Goal: Task Accomplishment & Management: Use online tool/utility

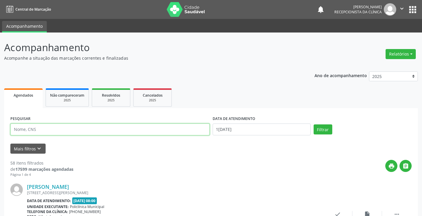
drag, startPoint x: 0, startPoint y: 0, endPoint x: 124, endPoint y: 131, distance: 180.7
click at [124, 131] on input "text" at bounding box center [109, 130] width 199 height 12
type input "idon"
click at [314, 125] on button "Filtrar" at bounding box center [323, 130] width 19 height 10
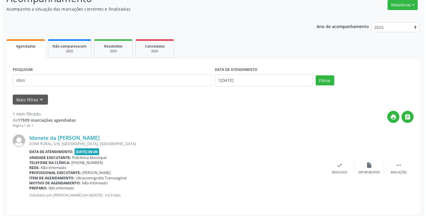
scroll to position [52, 0]
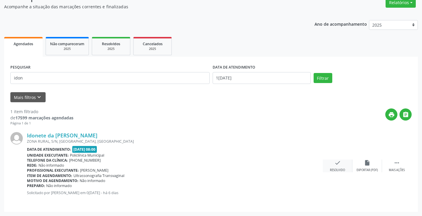
click at [336, 161] on icon "check" at bounding box center [337, 163] width 7 height 7
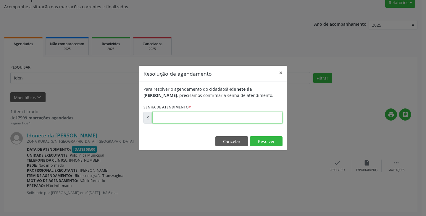
click at [270, 115] on input "text" at bounding box center [217, 118] width 130 height 12
type input "00170536"
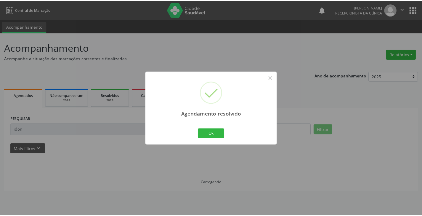
scroll to position [0, 0]
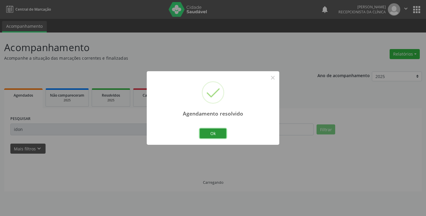
drag, startPoint x: 223, startPoint y: 132, endPoint x: 206, endPoint y: 130, distance: 16.4
click at [221, 132] on button "Ok" at bounding box center [213, 134] width 27 height 10
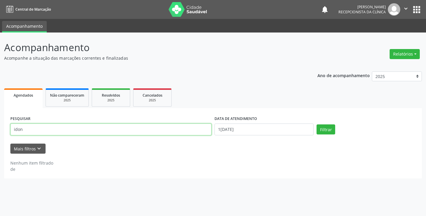
click at [201, 130] on input "idon" at bounding box center [110, 130] width 201 height 12
type input "i"
type input "clau"
click at [317, 125] on button "Filtrar" at bounding box center [326, 130] width 19 height 10
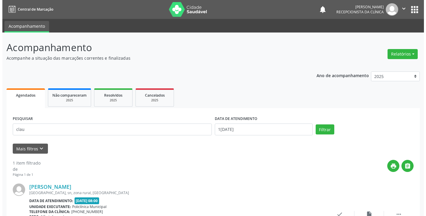
scroll to position [52, 0]
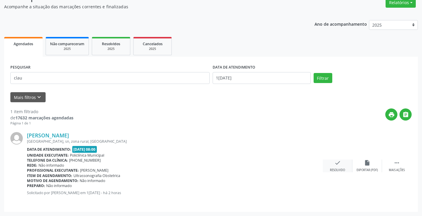
click at [338, 162] on icon "check" at bounding box center [337, 163] width 7 height 7
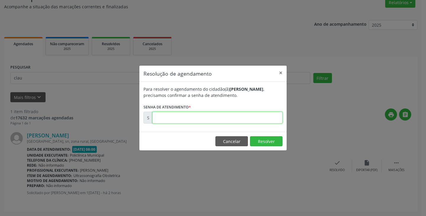
click at [274, 118] on input "text" at bounding box center [217, 118] width 130 height 12
type input "00171471"
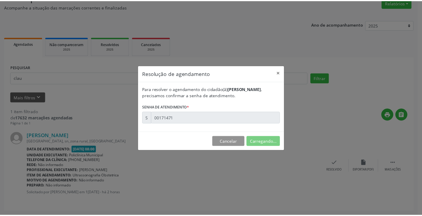
scroll to position [0, 0]
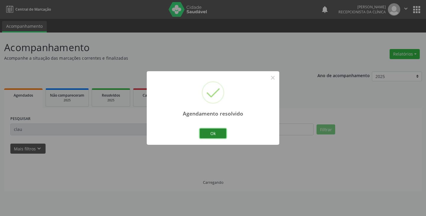
click at [222, 134] on button "Ok" at bounding box center [213, 134] width 27 height 10
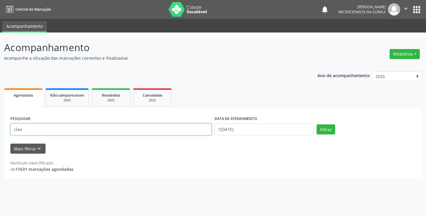
click at [202, 132] on input "clau" at bounding box center [110, 130] width 201 height 12
type input "c"
type input "[PERSON_NAME]"
click at [317, 125] on button "Filtrar" at bounding box center [326, 130] width 19 height 10
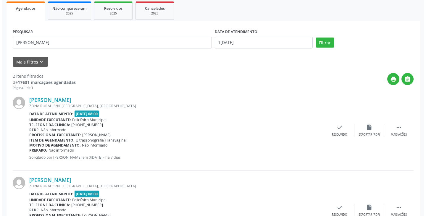
scroll to position [89, 0]
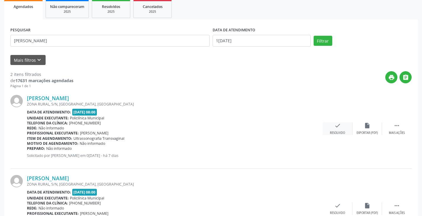
click at [338, 125] on icon "check" at bounding box center [337, 126] width 7 height 7
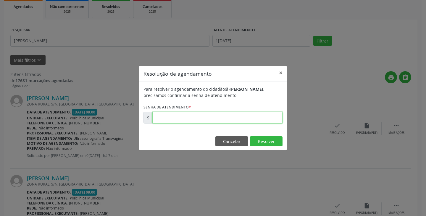
click at [271, 115] on input "text" at bounding box center [217, 118] width 130 height 12
type input "00000017"
click at [236, 139] on button "Cancelar" at bounding box center [232, 141] width 33 height 10
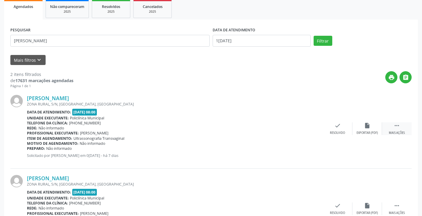
click at [394, 128] on icon "" at bounding box center [396, 126] width 7 height 7
click at [299, 128] on div "print Imprimir" at bounding box center [308, 129] width 30 height 13
click at [247, 126] on icon "check" at bounding box center [248, 126] width 7 height 7
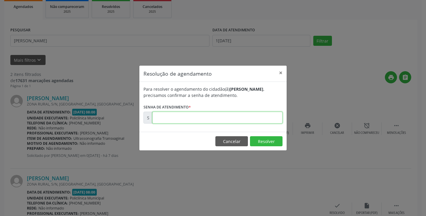
click at [219, 120] on input "text" at bounding box center [217, 118] width 130 height 12
paste input "00170198"
type input "00170198"
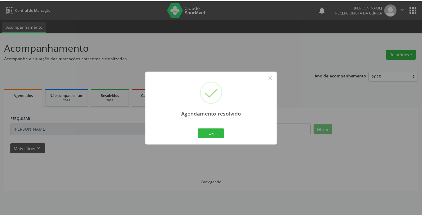
scroll to position [0, 0]
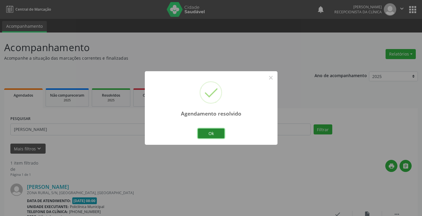
click at [213, 134] on button "Ok" at bounding box center [211, 134] width 27 height 10
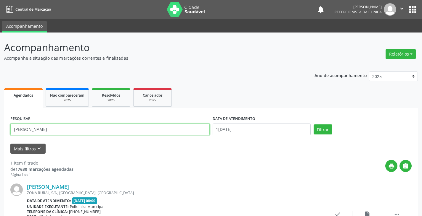
click at [205, 133] on input "[PERSON_NAME]" at bounding box center [109, 130] width 199 height 12
type input "d"
type input "[PERSON_NAME]"
click at [314, 125] on button "Filtrar" at bounding box center [323, 130] width 19 height 10
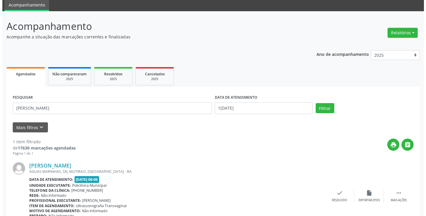
scroll to position [52, 0]
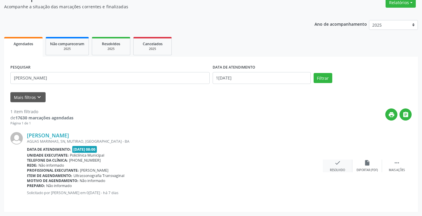
click at [336, 169] on div "Resolvido" at bounding box center [337, 170] width 15 height 4
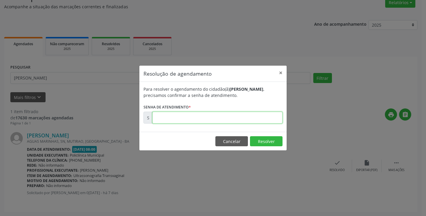
click at [266, 122] on input "text" at bounding box center [217, 118] width 130 height 12
type input "00000017"
drag, startPoint x: 236, startPoint y: 141, endPoint x: 282, endPoint y: 139, distance: 45.9
click at [238, 141] on button "Cancelar" at bounding box center [232, 141] width 33 height 10
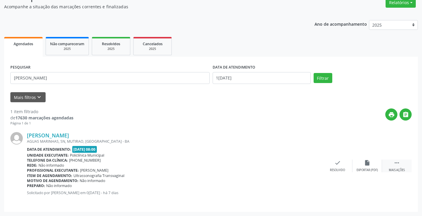
click at [397, 167] on div " Mais ações" at bounding box center [397, 166] width 30 height 13
click at [311, 165] on div "print Imprimir" at bounding box center [308, 166] width 30 height 13
click at [246, 164] on icon "check" at bounding box center [248, 163] width 7 height 7
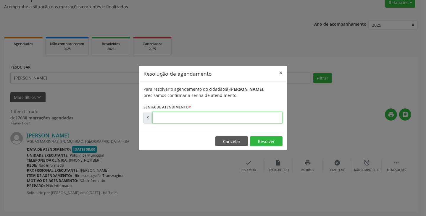
click at [220, 118] on input "text" at bounding box center [217, 118] width 130 height 12
paste input "00170202"
type input "00170202"
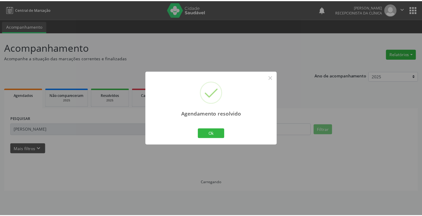
scroll to position [0, 0]
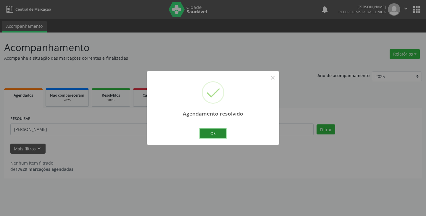
click at [213, 134] on button "Ok" at bounding box center [213, 134] width 27 height 10
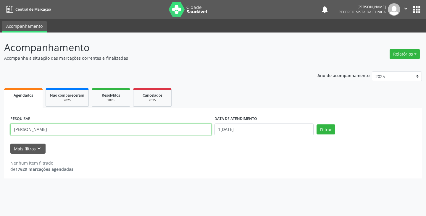
click at [201, 132] on input "[PERSON_NAME]" at bounding box center [110, 130] width 201 height 12
type input "m"
type input "[PERSON_NAME]"
click at [317, 125] on button "Filtrar" at bounding box center [326, 130] width 19 height 10
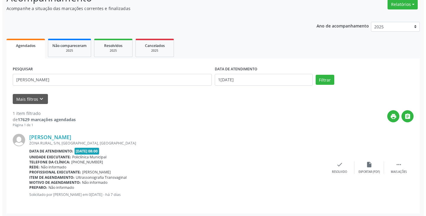
scroll to position [52, 0]
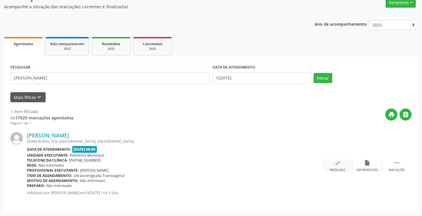
click at [341, 165] on div "check Resolvido" at bounding box center [338, 166] width 30 height 13
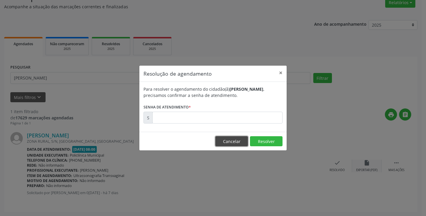
drag, startPoint x: 238, startPoint y: 140, endPoint x: 359, endPoint y: 165, distance: 123.6
click at [243, 140] on button "Cancelar" at bounding box center [232, 141] width 33 height 10
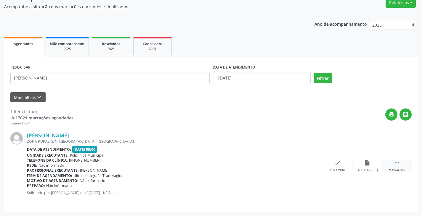
drag, startPoint x: 398, startPoint y: 162, endPoint x: 385, endPoint y: 161, distance: 13.1
click at [390, 161] on div " Mais ações" at bounding box center [397, 166] width 30 height 13
click at [313, 162] on div "print Imprimir" at bounding box center [308, 166] width 30 height 13
click at [250, 160] on icon "check" at bounding box center [248, 163] width 7 height 7
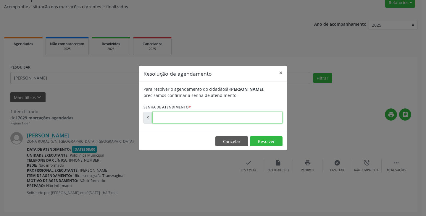
click at [231, 114] on input "text" at bounding box center [217, 118] width 130 height 12
paste input "00170205"
type input "00170205"
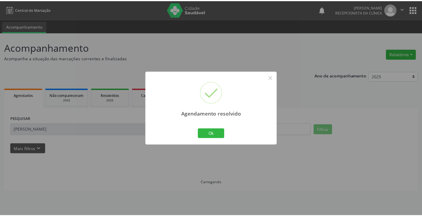
scroll to position [0, 0]
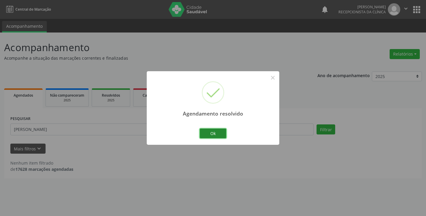
click at [218, 132] on button "Ok" at bounding box center [213, 134] width 27 height 10
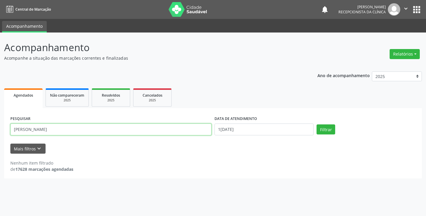
click at [198, 131] on input "[PERSON_NAME]" at bounding box center [110, 130] width 201 height 12
click at [317, 125] on button "Filtrar" at bounding box center [326, 130] width 19 height 10
drag, startPoint x: 196, startPoint y: 136, endPoint x: 195, endPoint y: 133, distance: 3.5
click at [196, 135] on div "PESQUISAR dasola" at bounding box center [111, 127] width 204 height 25
click at [195, 132] on input "dasola" at bounding box center [110, 130] width 201 height 12
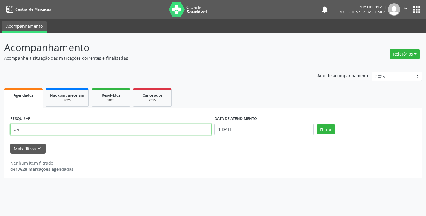
type input "d"
type input "sola"
click at [317, 125] on button "Filtrar" at bounding box center [326, 130] width 19 height 10
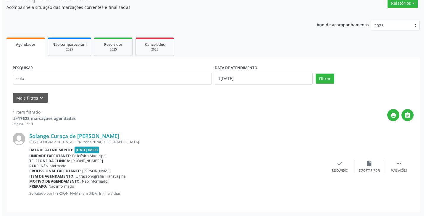
scroll to position [52, 0]
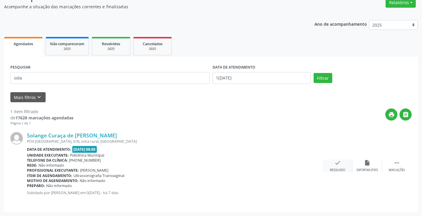
click at [340, 165] on icon "check" at bounding box center [337, 163] width 7 height 7
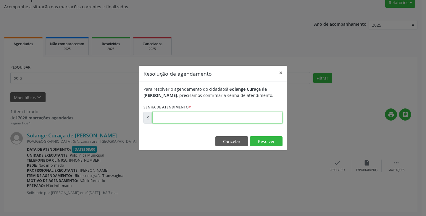
click at [270, 123] on input "text" at bounding box center [217, 118] width 130 height 12
type input "00000001"
drag, startPoint x: 232, startPoint y: 145, endPoint x: 335, endPoint y: 149, distance: 103.7
click at [234, 145] on button "Cancelar" at bounding box center [232, 141] width 33 height 10
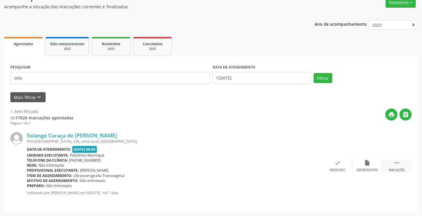
drag, startPoint x: 398, startPoint y: 164, endPoint x: 388, endPoint y: 165, distance: 10.4
click at [396, 165] on icon "" at bounding box center [396, 163] width 7 height 7
click at [308, 166] on div "print Imprimir" at bounding box center [308, 166] width 30 height 13
click at [243, 168] on div "Resolvido" at bounding box center [248, 170] width 15 height 4
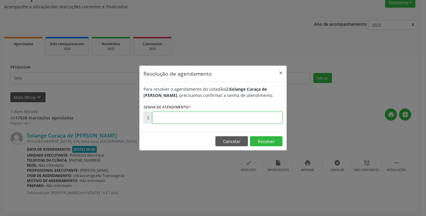
click at [205, 122] on input "text" at bounding box center [217, 118] width 130 height 12
paste input "00170194"
type input "00170194"
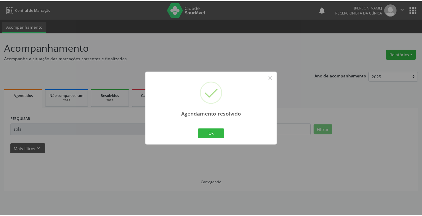
scroll to position [0, 0]
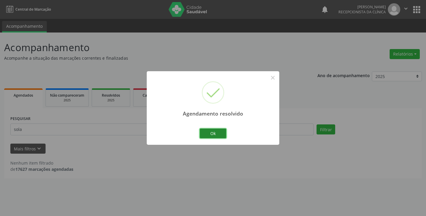
click at [213, 132] on button "Ok" at bounding box center [213, 134] width 27 height 10
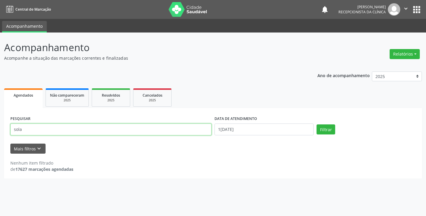
click at [194, 133] on input "sola" at bounding box center [110, 130] width 201 height 12
type input "s"
type input "ild"
click at [317, 125] on button "Filtrar" at bounding box center [326, 130] width 19 height 10
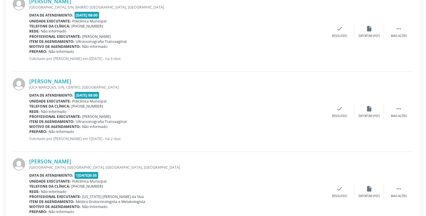
scroll to position [266, 0]
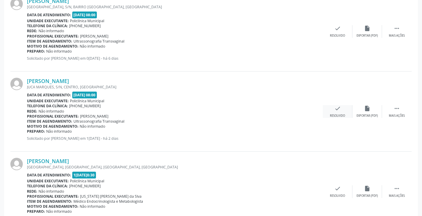
click at [334, 110] on icon "check" at bounding box center [337, 108] width 7 height 7
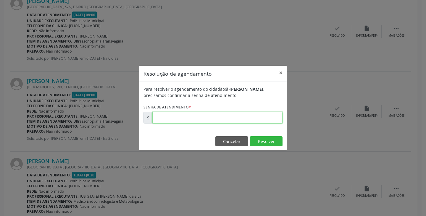
click at [246, 120] on input "text" at bounding box center [217, 118] width 130 height 12
type input "00171148"
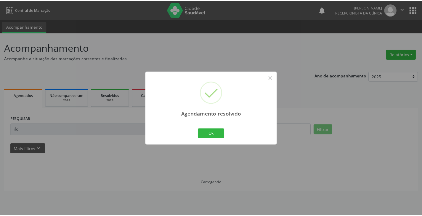
scroll to position [0, 0]
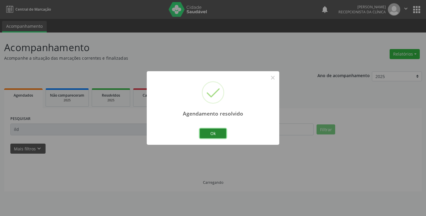
drag, startPoint x: 221, startPoint y: 133, endPoint x: 194, endPoint y: 133, distance: 27.5
click at [220, 133] on button "Ok" at bounding box center [213, 134] width 27 height 10
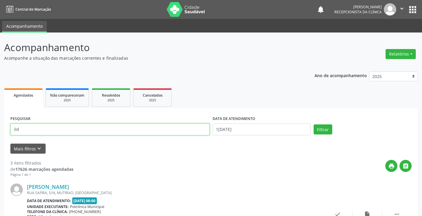
click at [194, 133] on input "ild" at bounding box center [109, 130] width 199 height 12
type input "i"
type input "eliz"
click at [314, 125] on button "Filtrar" at bounding box center [323, 130] width 19 height 10
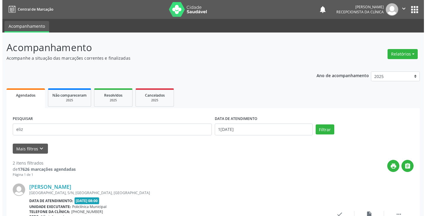
scroll to position [118, 0]
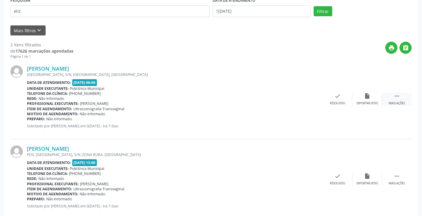
click at [397, 102] on div "Mais ações" at bounding box center [397, 104] width 16 height 4
click at [311, 98] on div "print Imprimir" at bounding box center [308, 99] width 30 height 13
click at [245, 97] on icon "check" at bounding box center [248, 96] width 7 height 7
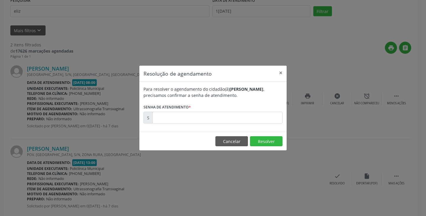
click at [224, 112] on form "Para resolver o agendamento do cidadão(ã) [PERSON_NAME] , precisamos confirmar …" at bounding box center [213, 105] width 139 height 38
click at [225, 118] on input "text" at bounding box center [217, 118] width 130 height 12
paste input "00170208"
type input "00170208"
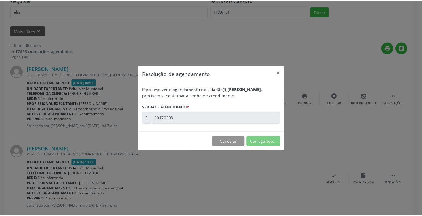
scroll to position [0, 0]
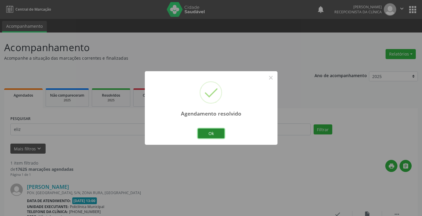
drag, startPoint x: 215, startPoint y: 134, endPoint x: 206, endPoint y: 133, distance: 8.7
click at [214, 134] on button "Ok" at bounding box center [211, 134] width 27 height 10
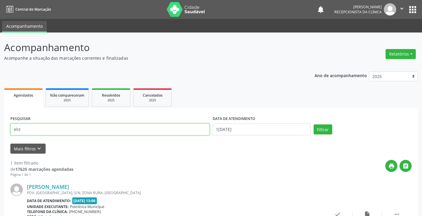
click at [206, 131] on input "eliz" at bounding box center [109, 130] width 199 height 12
type input "e"
type input "luc"
click at [314, 125] on button "Filtrar" at bounding box center [323, 130] width 19 height 10
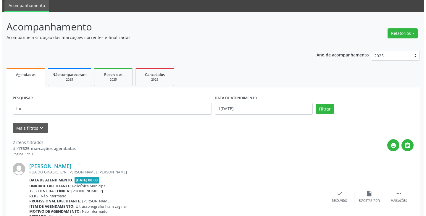
scroll to position [30, 0]
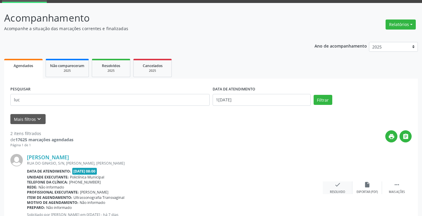
click at [338, 184] on icon "check" at bounding box center [337, 185] width 7 height 7
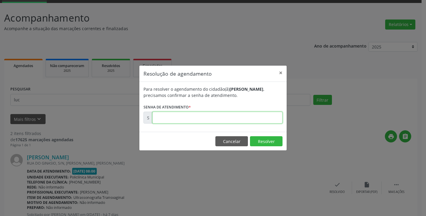
click at [258, 116] on input "text" at bounding box center [217, 118] width 130 height 12
type input "00000000"
click at [230, 143] on button "Cancelar" at bounding box center [232, 141] width 33 height 10
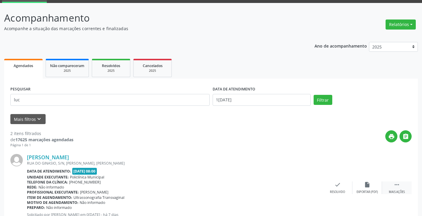
click at [395, 189] on div " Mais ações" at bounding box center [397, 188] width 30 height 13
click at [309, 186] on icon "print" at bounding box center [308, 185] width 7 height 7
click at [248, 185] on icon "check" at bounding box center [248, 185] width 7 height 7
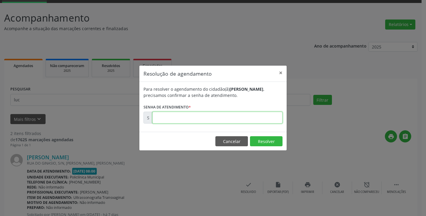
click at [222, 114] on input "text" at bounding box center [217, 118] width 130 height 12
paste input "00170200"
type input "00170200"
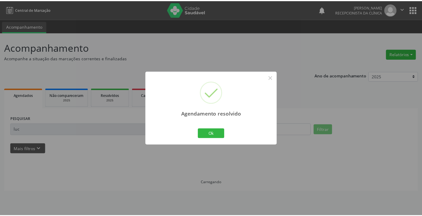
scroll to position [0, 0]
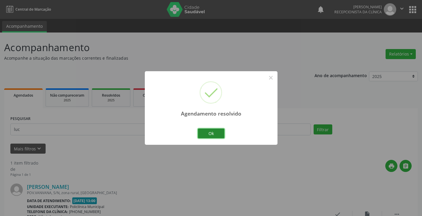
click at [218, 134] on button "Ok" at bounding box center [211, 134] width 27 height 10
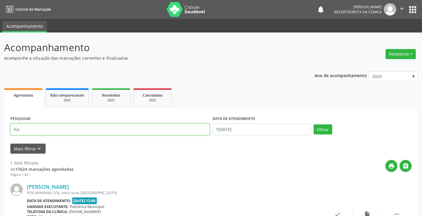
click at [189, 126] on input "luc" at bounding box center [109, 130] width 199 height 12
type input "l"
type input "anai"
click at [314, 125] on button "Filtrar" at bounding box center [323, 130] width 19 height 10
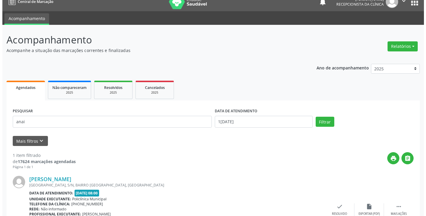
scroll to position [52, 0]
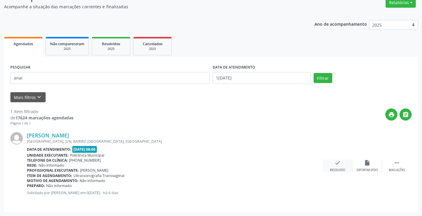
click at [337, 167] on div "check Resolvido" at bounding box center [338, 166] width 30 height 13
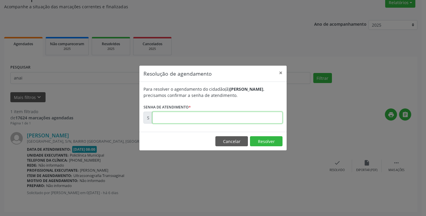
click at [266, 118] on input "text" at bounding box center [217, 118] width 130 height 12
type input "00170538"
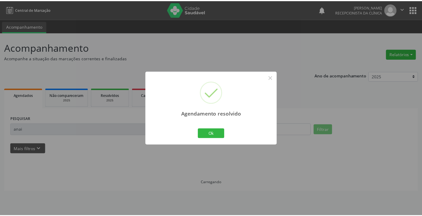
scroll to position [0, 0]
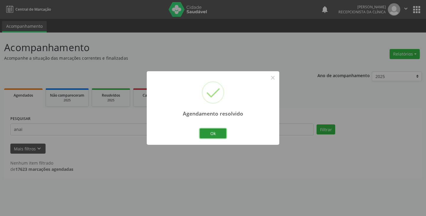
drag, startPoint x: 207, startPoint y: 135, endPoint x: 196, endPoint y: 133, distance: 10.9
click at [201, 135] on button "Ok" at bounding box center [213, 134] width 27 height 10
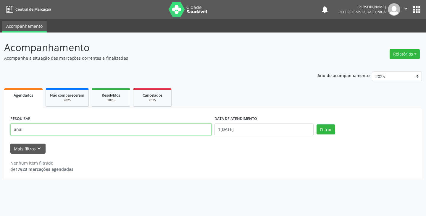
click at [184, 131] on input "anai" at bounding box center [110, 130] width 201 height 12
type input "a"
click at [317, 125] on button "Filtrar" at bounding box center [326, 130] width 19 height 10
click at [146, 131] on input "kar" at bounding box center [110, 130] width 201 height 12
type input "k"
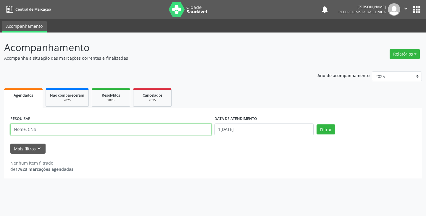
click at [146, 131] on input "text" at bounding box center [110, 130] width 201 height 12
type input "xar"
click at [317, 125] on button "Filtrar" at bounding box center [326, 130] width 19 height 10
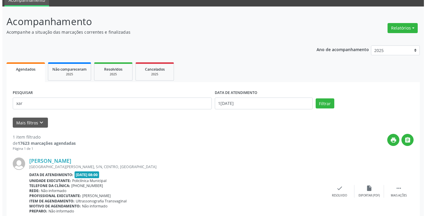
scroll to position [52, 0]
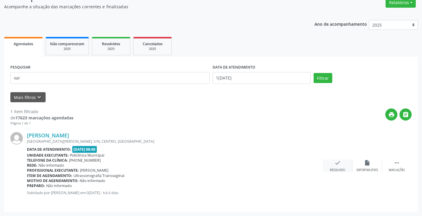
click at [338, 165] on icon "check" at bounding box center [337, 163] width 7 height 7
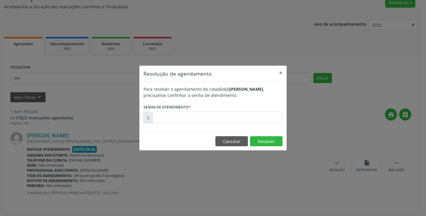
click at [257, 129] on div "Para resolver o agendamento do cidadão(ã) [PERSON_NAME] , precisamos confirmar …" at bounding box center [212, 107] width 147 height 50
click at [238, 142] on button "Cancelar" at bounding box center [232, 141] width 33 height 10
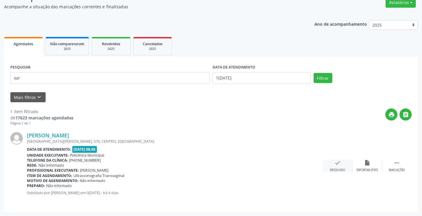
click at [338, 160] on icon "check" at bounding box center [337, 163] width 7 height 7
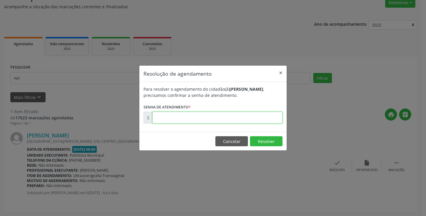
click at [254, 115] on input "text" at bounding box center [217, 118] width 130 height 12
type input "00170539"
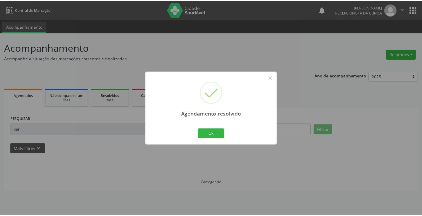
scroll to position [0, 0]
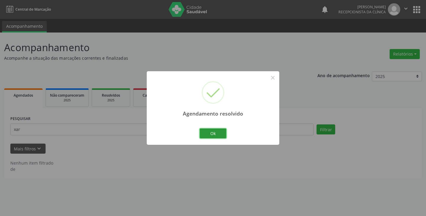
drag, startPoint x: 219, startPoint y: 134, endPoint x: 202, endPoint y: 131, distance: 18.0
click at [218, 134] on button "Ok" at bounding box center [213, 134] width 27 height 10
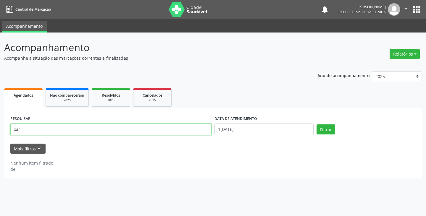
click at [200, 131] on input "xar" at bounding box center [110, 130] width 201 height 12
type input "x"
type input "manue"
click at [317, 125] on button "Filtrar" at bounding box center [326, 130] width 19 height 10
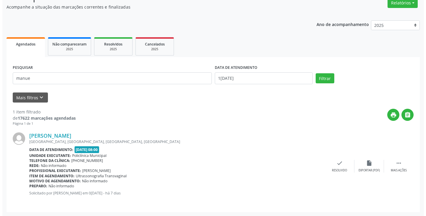
scroll to position [52, 0]
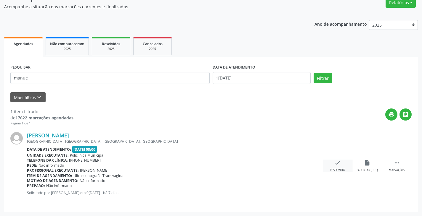
click at [336, 165] on icon "check" at bounding box center [337, 163] width 7 height 7
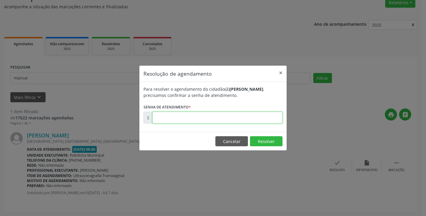
click at [263, 118] on input "text" at bounding box center [217, 118] width 130 height 12
drag, startPoint x: 287, startPoint y: 163, endPoint x: 258, endPoint y: 155, distance: 29.5
click at [284, 162] on div "Resolução de agendamento × Para resolver o agendamento do cidadão(ã) [PERSON_NA…" at bounding box center [213, 108] width 426 height 216
drag, startPoint x: 236, startPoint y: 143, endPoint x: 271, endPoint y: 147, distance: 35.5
click at [236, 142] on button "Cancelar" at bounding box center [232, 141] width 33 height 10
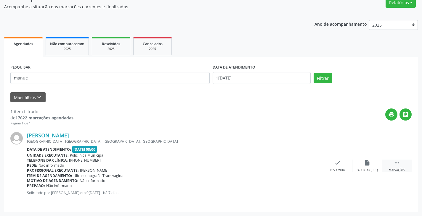
click at [395, 169] on div "Mais ações" at bounding box center [397, 170] width 16 height 4
click at [307, 163] on icon "print" at bounding box center [308, 163] width 7 height 7
click at [249, 164] on icon "check" at bounding box center [248, 163] width 7 height 7
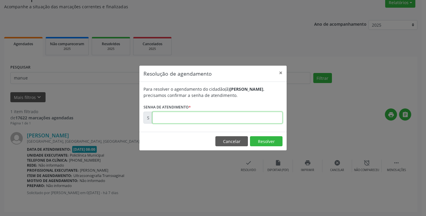
click at [210, 118] on input "text" at bounding box center [217, 118] width 130 height 12
paste input "00170193"
type input "00170193"
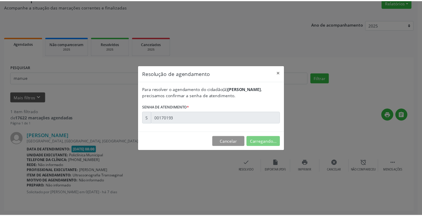
scroll to position [0, 0]
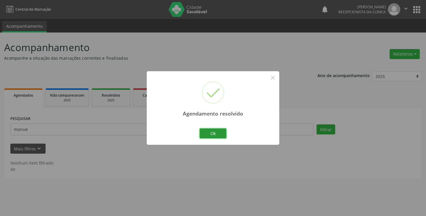
drag, startPoint x: 209, startPoint y: 131, endPoint x: 211, endPoint y: 19, distance: 111.6
click at [210, 129] on button "Ok" at bounding box center [213, 134] width 27 height 10
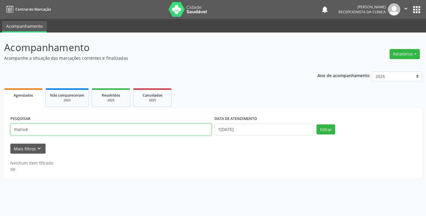
click at [192, 129] on input "manue" at bounding box center [110, 130] width 201 height 12
type input "m"
type input "gore"
click at [317, 125] on button "Filtrar" at bounding box center [326, 130] width 19 height 10
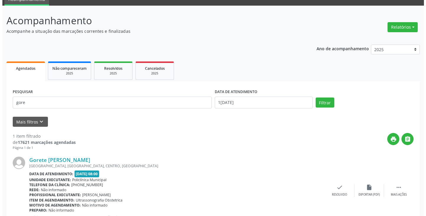
scroll to position [52, 0]
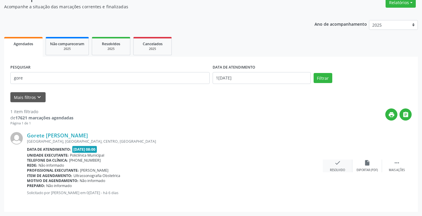
click at [333, 164] on div "check Resolvido" at bounding box center [338, 166] width 30 height 13
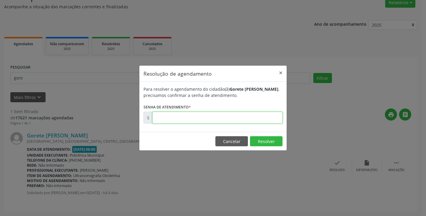
click at [258, 120] on input "text" at bounding box center [217, 118] width 130 height 12
type input "00170529"
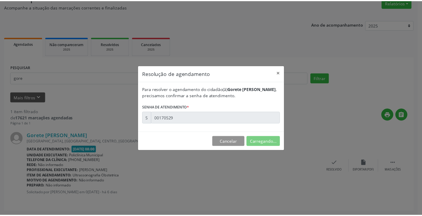
scroll to position [0, 0]
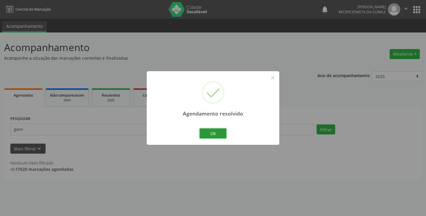
drag, startPoint x: 216, startPoint y: 136, endPoint x: 195, endPoint y: 134, distance: 21.4
click at [214, 135] on button "Ok" at bounding box center [213, 134] width 27 height 10
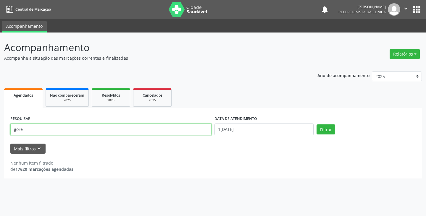
click at [191, 133] on input "gore" at bounding box center [110, 130] width 201 height 12
type input "g"
type input "geis"
click at [317, 125] on button "Filtrar" at bounding box center [326, 130] width 19 height 10
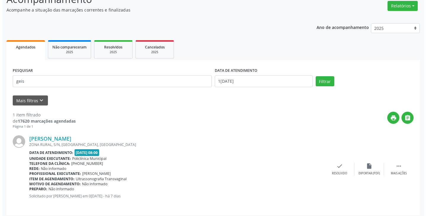
scroll to position [52, 0]
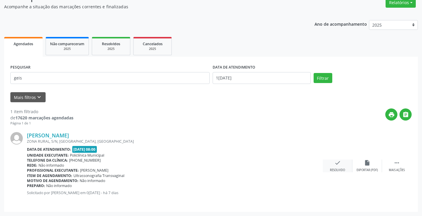
click at [337, 164] on icon "check" at bounding box center [337, 163] width 7 height 7
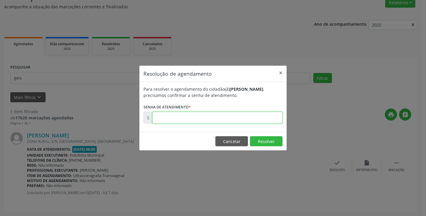
click at [238, 116] on input "text" at bounding box center [217, 118] width 130 height 12
drag, startPoint x: 242, startPoint y: 141, endPoint x: 273, endPoint y: 146, distance: 31.2
click at [242, 141] on button "Cancelar" at bounding box center [232, 141] width 33 height 10
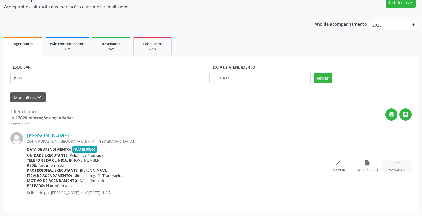
click at [392, 165] on div " Mais ações" at bounding box center [397, 166] width 30 height 13
click at [302, 165] on div "print Imprimir" at bounding box center [308, 166] width 30 height 13
click at [248, 163] on icon "check" at bounding box center [248, 163] width 7 height 7
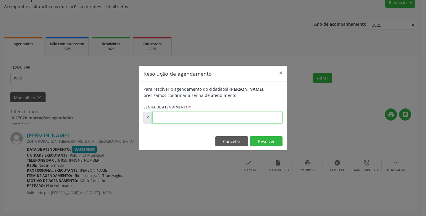
click at [210, 114] on input "text" at bounding box center [217, 118] width 130 height 12
paste input "00170190"
type input "00170190"
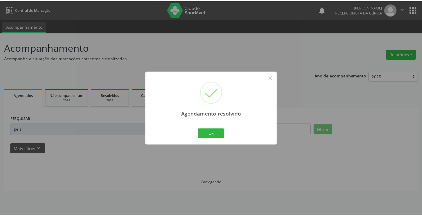
scroll to position [0, 0]
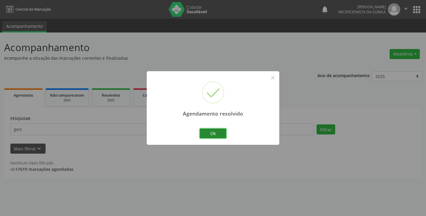
click at [221, 135] on button "Ok" at bounding box center [213, 134] width 27 height 10
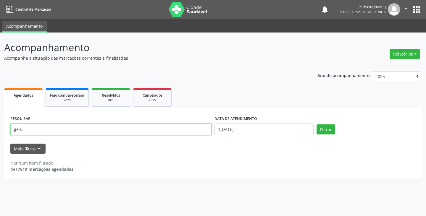
click at [194, 131] on input "geis" at bounding box center [110, 130] width 201 height 12
type input "g"
type input "arle"
click at [317, 125] on button "Filtrar" at bounding box center [326, 130] width 19 height 10
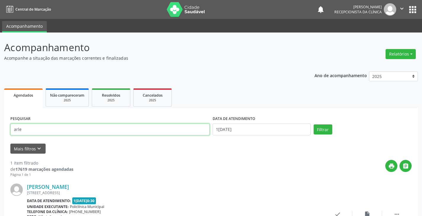
click at [194, 131] on input "arle" at bounding box center [109, 130] width 199 height 12
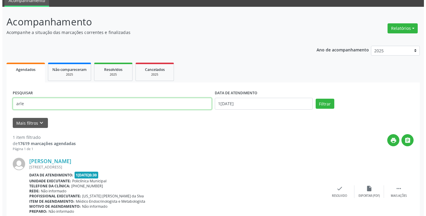
scroll to position [52, 0]
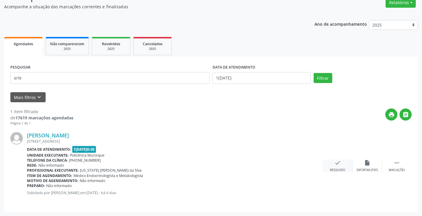
click at [340, 166] on div "check Resolvido" at bounding box center [338, 166] width 30 height 13
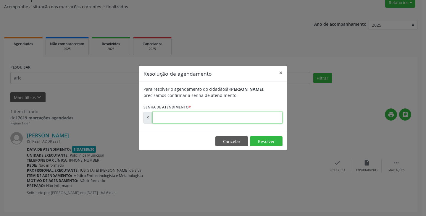
click at [267, 115] on input "text" at bounding box center [217, 118] width 130 height 12
type input "00170335"
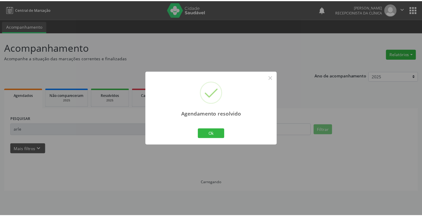
scroll to position [0, 0]
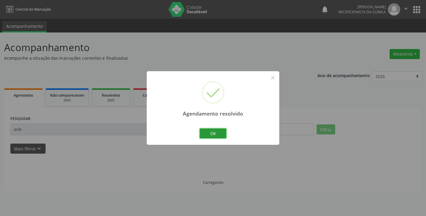
click at [218, 134] on button "Ok" at bounding box center [213, 134] width 27 height 10
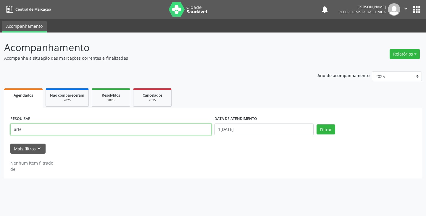
click at [209, 130] on input "arle" at bounding box center [110, 130] width 201 height 12
type input "a"
type input "ales"
click at [317, 125] on button "Filtrar" at bounding box center [326, 130] width 19 height 10
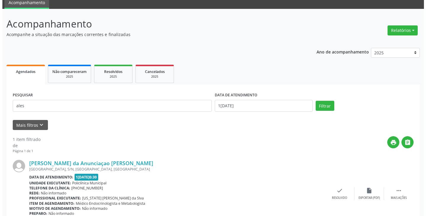
scroll to position [52, 0]
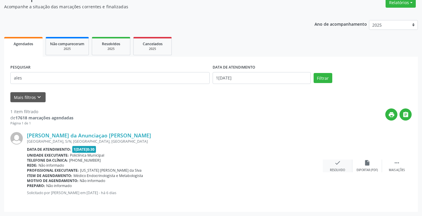
click at [334, 167] on div "check Resolvido" at bounding box center [338, 166] width 30 height 13
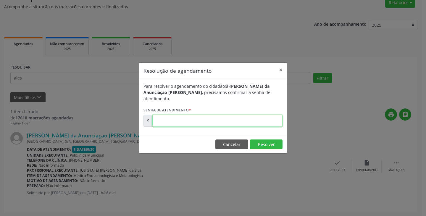
click at [268, 118] on input "text" at bounding box center [217, 121] width 130 height 12
type input "00170340"
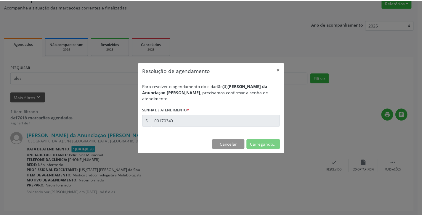
scroll to position [0, 0]
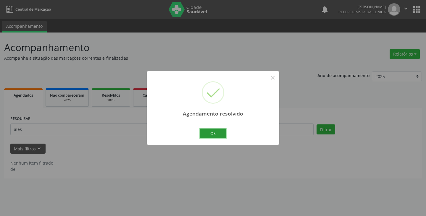
click at [214, 132] on button "Ok" at bounding box center [213, 134] width 27 height 10
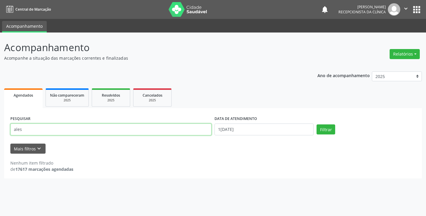
click at [205, 128] on input "ales" at bounding box center [110, 130] width 201 height 12
type input "a"
type input "[PERSON_NAME]"
click at [317, 125] on button "Filtrar" at bounding box center [326, 130] width 19 height 10
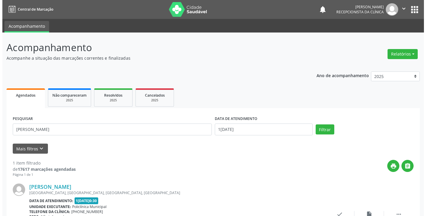
scroll to position [52, 0]
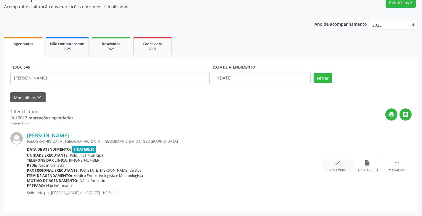
click at [340, 166] on icon "check" at bounding box center [337, 163] width 7 height 7
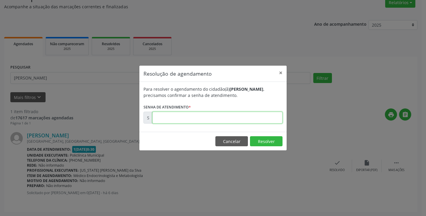
click at [261, 123] on input "text" at bounding box center [217, 118] width 130 height 12
type input "00170331"
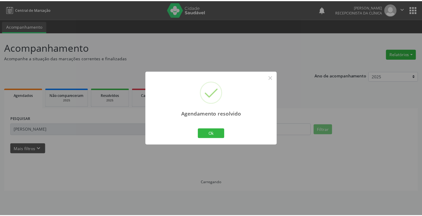
scroll to position [0, 0]
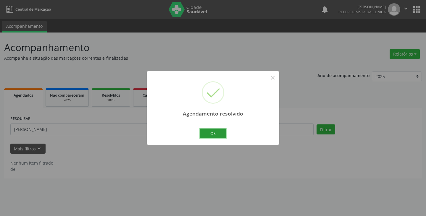
drag, startPoint x: 220, startPoint y: 134, endPoint x: 215, endPoint y: 134, distance: 5.6
click at [220, 134] on button "Ok" at bounding box center [213, 134] width 27 height 10
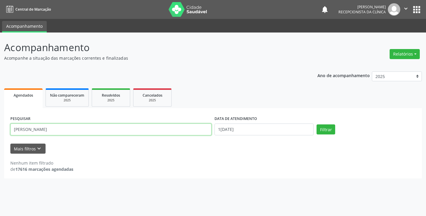
click at [193, 133] on input "[PERSON_NAME]" at bounding box center [110, 130] width 201 height 12
click at [317, 125] on button "Filtrar" at bounding box center [326, 130] width 19 height 10
click at [147, 130] on input "marpedro" at bounding box center [110, 130] width 201 height 12
type input "m"
type input "[PERSON_NAME]"
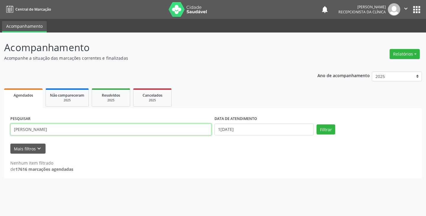
click at [317, 125] on button "Filtrar" at bounding box center [326, 130] width 19 height 10
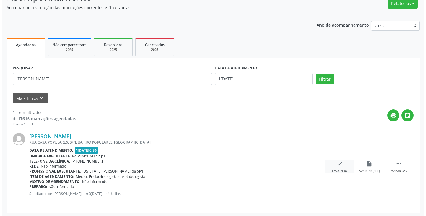
scroll to position [52, 0]
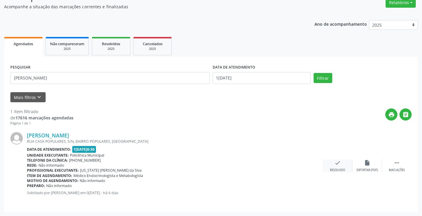
click at [338, 166] on div "check Resolvido" at bounding box center [338, 166] width 30 height 13
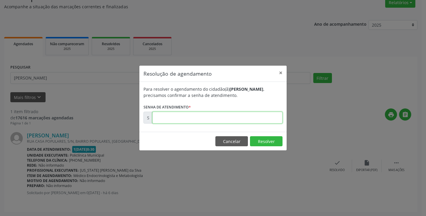
click at [271, 120] on input "text" at bounding box center [217, 118] width 130 height 12
type input "00170317"
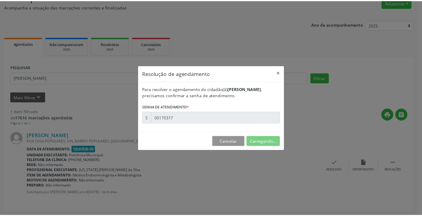
scroll to position [0, 0]
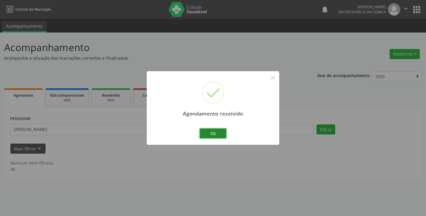
click at [208, 133] on button "Ok" at bounding box center [213, 134] width 27 height 10
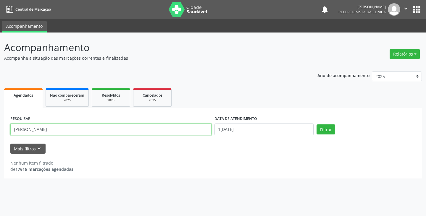
click at [197, 131] on input "[PERSON_NAME]" at bounding box center [110, 130] width 201 height 12
type input "p"
type input "elz"
click at [317, 125] on button "Filtrar" at bounding box center [326, 130] width 19 height 10
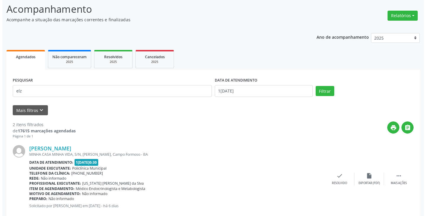
scroll to position [89, 0]
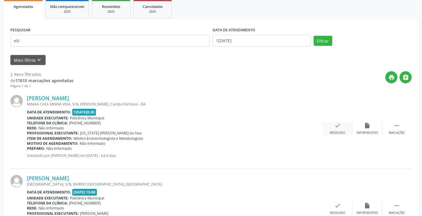
click at [332, 131] on div "Resolvido" at bounding box center [337, 133] width 15 height 4
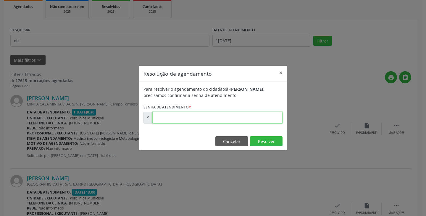
click at [259, 122] on input "text" at bounding box center [217, 118] width 130 height 12
type input "00170325"
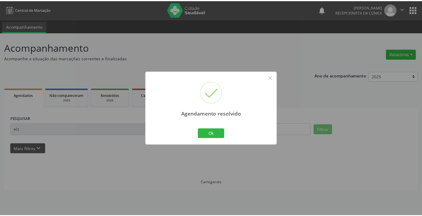
scroll to position [0, 0]
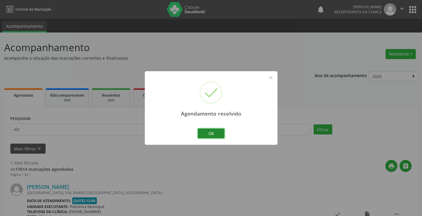
click at [220, 135] on button "Ok" at bounding box center [211, 134] width 27 height 10
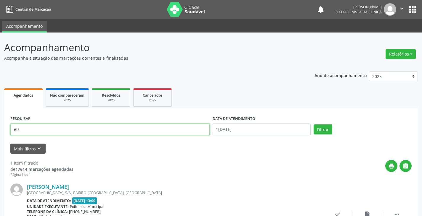
click at [196, 135] on input "elz" at bounding box center [109, 130] width 199 height 12
type input "e"
type input "[PERSON_NAME]"
click at [314, 125] on button "Filtrar" at bounding box center [323, 130] width 19 height 10
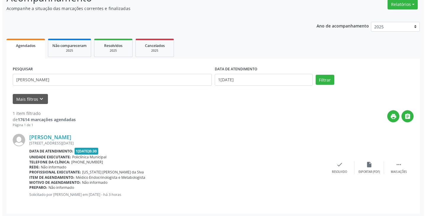
scroll to position [52, 0]
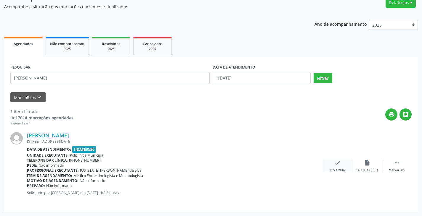
click at [336, 164] on icon "check" at bounding box center [337, 163] width 7 height 7
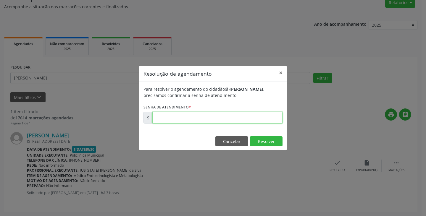
click at [264, 120] on input "text" at bounding box center [217, 118] width 130 height 12
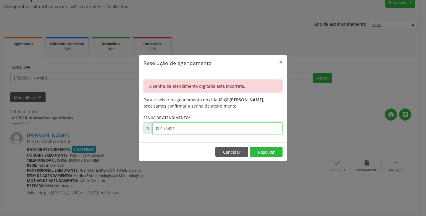
click at [262, 130] on input "00174421" at bounding box center [217, 129] width 130 height 12
click at [208, 127] on input "00174422" at bounding box center [217, 129] width 130 height 12
type input "00174420"
click at [208, 127] on input "00174420" at bounding box center [217, 129] width 130 height 12
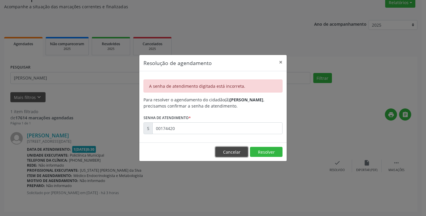
click at [226, 150] on button "Cancelar" at bounding box center [232, 152] width 33 height 10
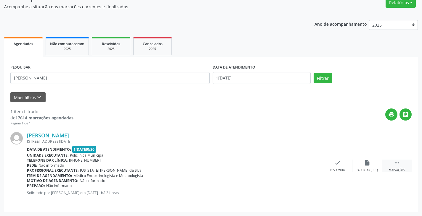
click at [394, 168] on div " Mais ações" at bounding box center [397, 166] width 30 height 13
click at [308, 164] on icon "print" at bounding box center [308, 163] width 7 height 7
click at [246, 166] on icon "check" at bounding box center [248, 163] width 7 height 7
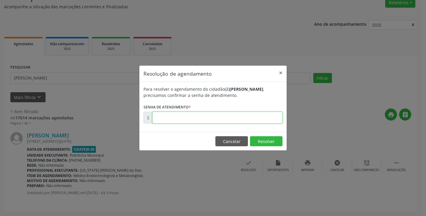
click at [221, 120] on input "text" at bounding box center [217, 118] width 130 height 12
paste input "00171442"
type input "00171442"
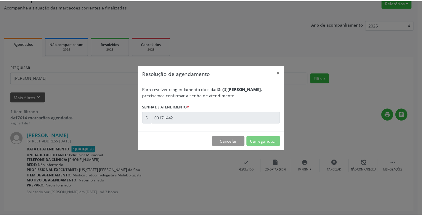
scroll to position [0, 0]
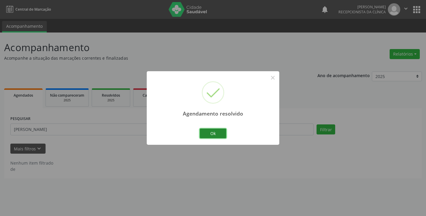
click at [212, 130] on button "Ok" at bounding box center [213, 134] width 27 height 10
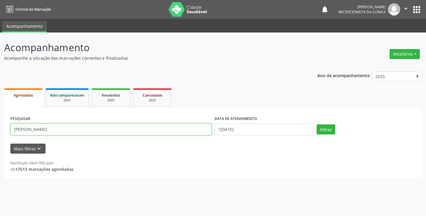
click at [208, 131] on input "[PERSON_NAME]" at bounding box center [110, 130] width 201 height 12
type input "j"
type input "anal"
click at [317, 125] on button "Filtrar" at bounding box center [326, 130] width 19 height 10
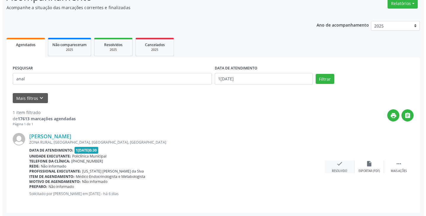
scroll to position [52, 0]
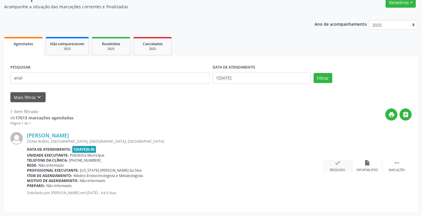
click at [337, 164] on icon "check" at bounding box center [337, 163] width 7 height 7
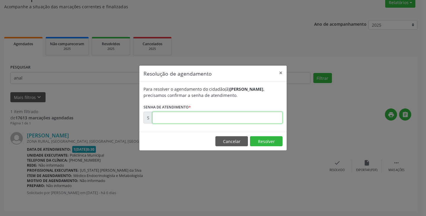
click at [237, 118] on input "text" at bounding box center [217, 118] width 130 height 12
type input "00170353"
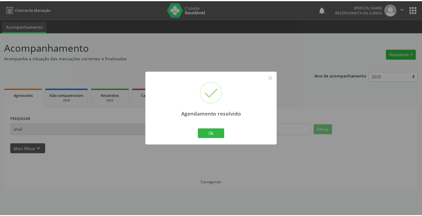
scroll to position [0, 0]
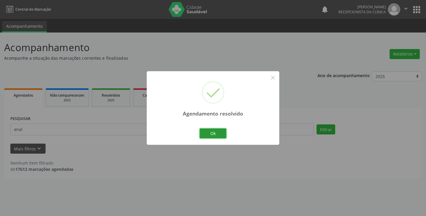
drag, startPoint x: 218, startPoint y: 137, endPoint x: 204, endPoint y: 134, distance: 14.1
click at [217, 136] on button "Ok" at bounding box center [213, 134] width 27 height 10
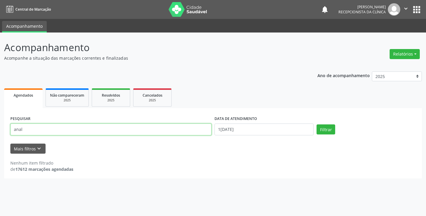
click at [200, 132] on input "anal" at bounding box center [110, 130] width 201 height 12
type input "a"
type input "[PERSON_NAME]"
click at [317, 125] on button "Filtrar" at bounding box center [326, 130] width 19 height 10
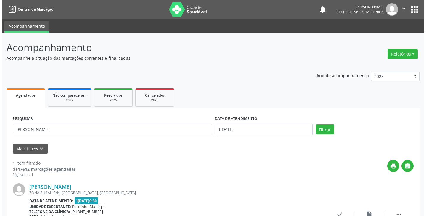
scroll to position [52, 0]
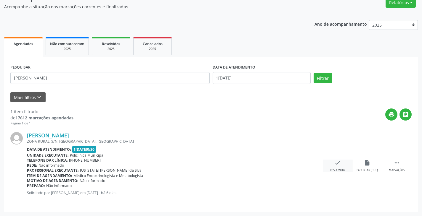
click at [338, 165] on icon "check" at bounding box center [337, 163] width 7 height 7
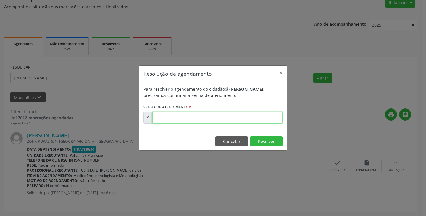
click at [264, 118] on input "text" at bounding box center [217, 118] width 130 height 12
type input "00170351"
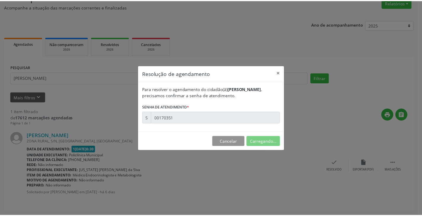
scroll to position [0, 0]
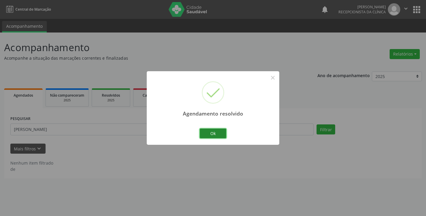
click at [219, 132] on button "Ok" at bounding box center [213, 134] width 27 height 10
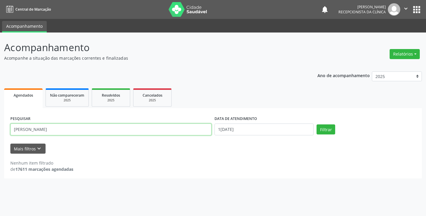
click at [191, 128] on input "[PERSON_NAME]" at bounding box center [110, 130] width 201 height 12
click at [317, 125] on button "Filtrar" at bounding box center [326, 130] width 19 height 10
click at [148, 128] on input "margeni" at bounding box center [110, 130] width 201 height 12
type input "m"
type input "geni"
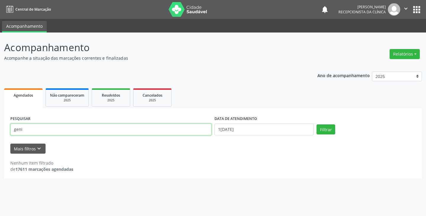
click at [317, 125] on button "Filtrar" at bounding box center [326, 130] width 19 height 10
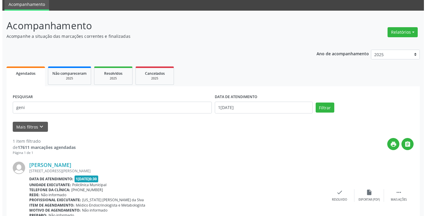
scroll to position [52, 0]
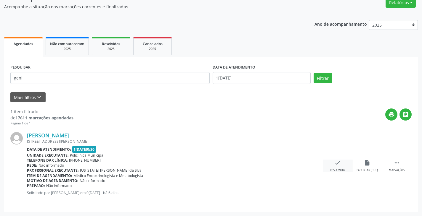
click at [340, 161] on icon "check" at bounding box center [337, 163] width 7 height 7
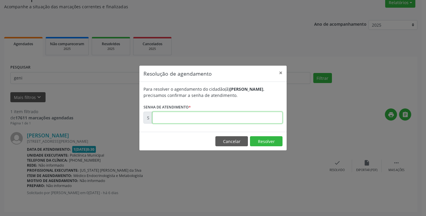
click at [267, 119] on input "text" at bounding box center [217, 118] width 130 height 12
type input "00170322"
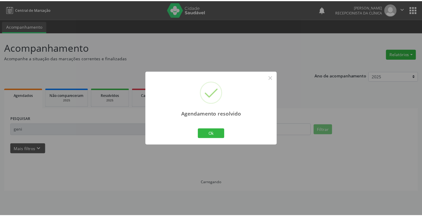
scroll to position [0, 0]
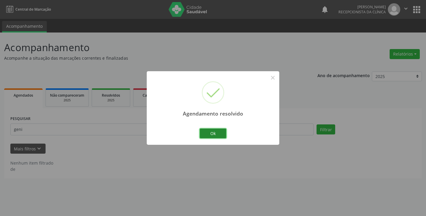
click at [215, 131] on button "Ok" at bounding box center [213, 134] width 27 height 10
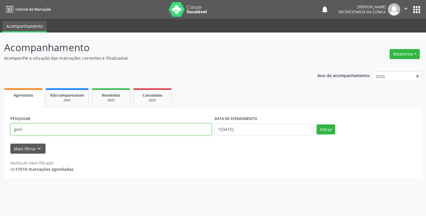
click at [190, 130] on input "geni" at bounding box center [110, 130] width 201 height 12
type input "g"
type input "juli"
click at [317, 125] on button "Filtrar" at bounding box center [326, 130] width 19 height 10
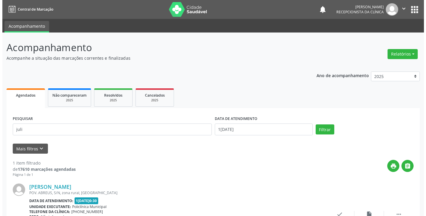
scroll to position [52, 0]
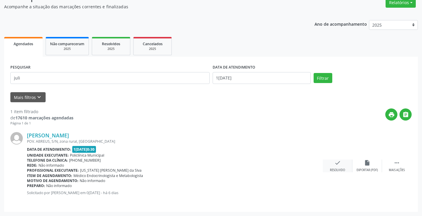
click at [340, 163] on icon "check" at bounding box center [337, 163] width 7 height 7
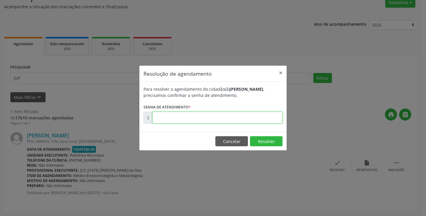
click at [261, 117] on input "text" at bounding box center [217, 118] width 130 height 12
type input "00000017"
click at [239, 143] on button "Cancelar" at bounding box center [232, 141] width 33 height 10
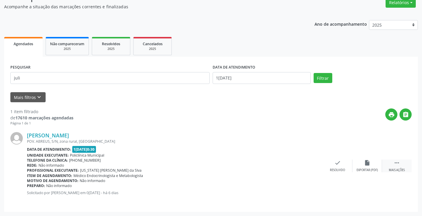
click at [398, 168] on div " Mais ações" at bounding box center [397, 166] width 30 height 13
click at [310, 165] on icon "print" at bounding box center [308, 163] width 7 height 7
click at [248, 163] on icon "check" at bounding box center [248, 163] width 7 height 7
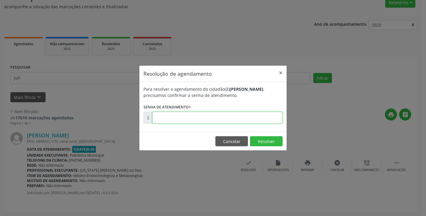
click at [221, 112] on input "text" at bounding box center [217, 118] width 130 height 12
paste input "00170350"
type input "00170350"
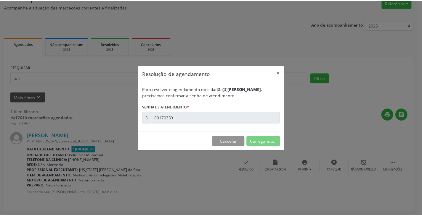
scroll to position [0, 0]
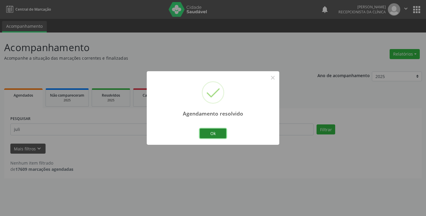
click at [215, 134] on button "Ok" at bounding box center [213, 134] width 27 height 10
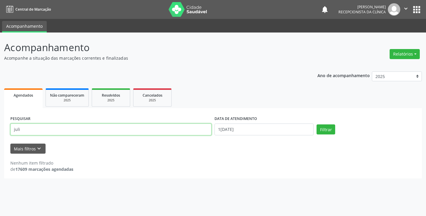
click at [195, 130] on input "juli" at bounding box center [110, 130] width 201 height 12
type input "j"
type input "riso"
click at [317, 125] on button "Filtrar" at bounding box center [326, 130] width 19 height 10
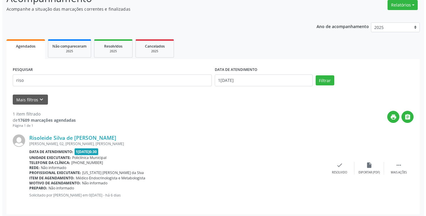
scroll to position [52, 0]
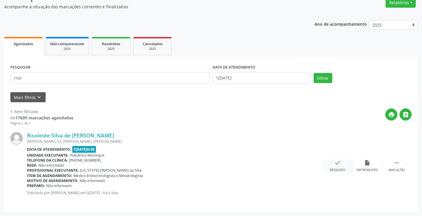
click at [339, 165] on icon "check" at bounding box center [337, 163] width 7 height 7
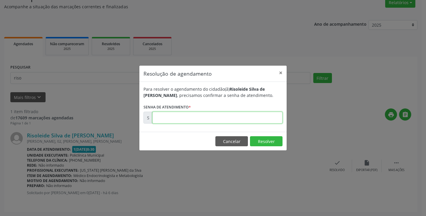
click at [264, 117] on input "text" at bounding box center [217, 118] width 130 height 12
type input "00000017"
drag, startPoint x: 237, startPoint y: 139, endPoint x: 313, endPoint y: 156, distance: 78.2
click at [237, 139] on button "Cancelar" at bounding box center [232, 141] width 33 height 10
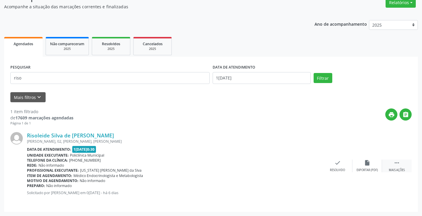
drag, startPoint x: 396, startPoint y: 168, endPoint x: 386, endPoint y: 168, distance: 9.5
click at [386, 168] on div " Mais ações" at bounding box center [397, 166] width 30 height 13
click at [306, 164] on icon "print" at bounding box center [308, 163] width 7 height 7
click at [252, 164] on div "check Resolvido" at bounding box center [249, 166] width 30 height 13
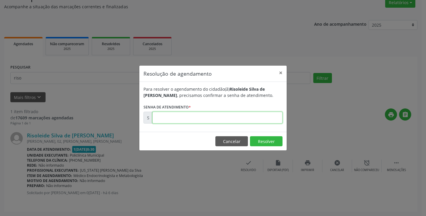
click at [205, 120] on input "text" at bounding box center [217, 118] width 130 height 12
paste input "00170366"
type input "00170366"
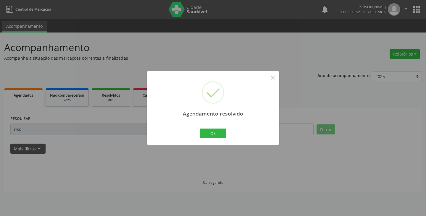
scroll to position [0, 0]
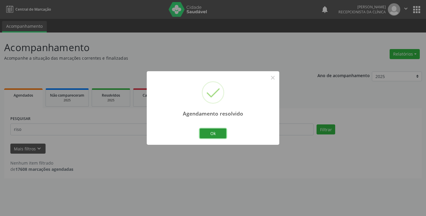
drag, startPoint x: 208, startPoint y: 133, endPoint x: 243, endPoint y: 34, distance: 105.0
click at [210, 131] on button "Ok" at bounding box center [213, 134] width 27 height 10
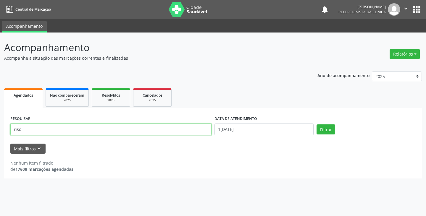
click at [195, 133] on input "riso" at bounding box center [110, 130] width 201 height 12
type input "r"
click at [317, 125] on button "Filtrar" at bounding box center [326, 130] width 19 height 10
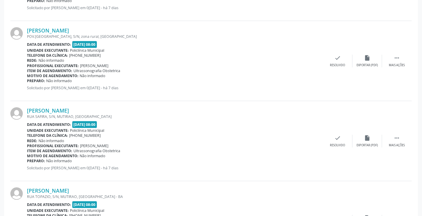
scroll to position [59, 0]
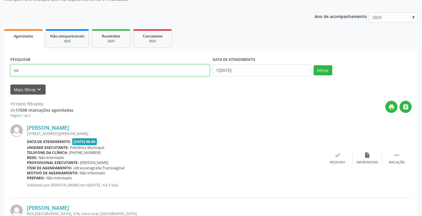
click at [97, 68] on input "va" at bounding box center [109, 71] width 199 height 12
type input "vanu"
click at [314, 65] on button "Filtrar" at bounding box center [323, 70] width 19 height 10
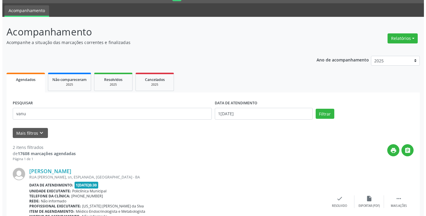
scroll to position [30, 0]
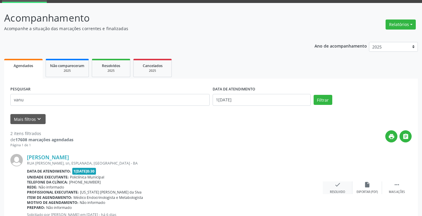
click at [331, 187] on div "check Resolvido" at bounding box center [338, 188] width 30 height 13
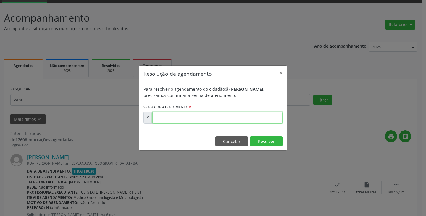
click at [270, 118] on input "text" at bounding box center [217, 118] width 130 height 12
type input "00170368"
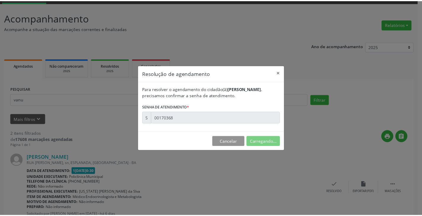
scroll to position [0, 0]
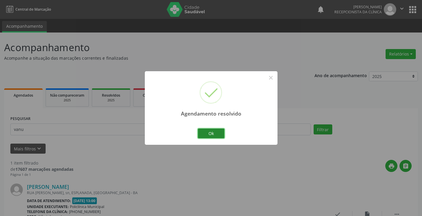
click at [218, 137] on button "Ok" at bounding box center [211, 134] width 27 height 10
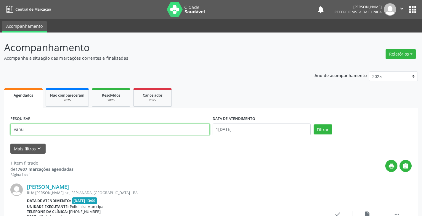
click at [203, 130] on input "vanu" at bounding box center [109, 130] width 199 height 12
type input "v"
type input "[PERSON_NAME]"
click at [314, 125] on button "Filtrar" at bounding box center [323, 130] width 19 height 10
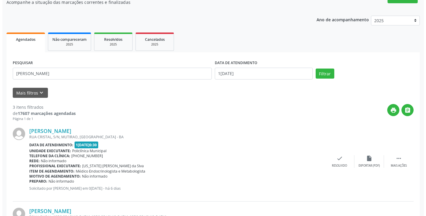
scroll to position [59, 0]
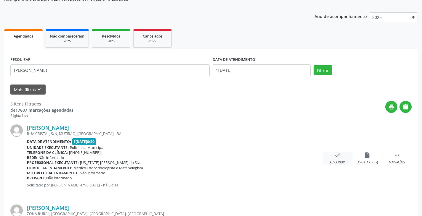
click at [340, 163] on div "Resolvido" at bounding box center [337, 163] width 15 height 4
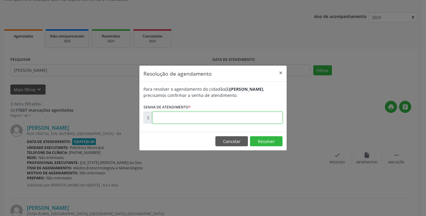
click at [232, 118] on input "text" at bounding box center [217, 118] width 130 height 12
type input "00170334"
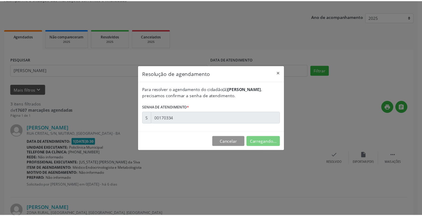
scroll to position [0, 0]
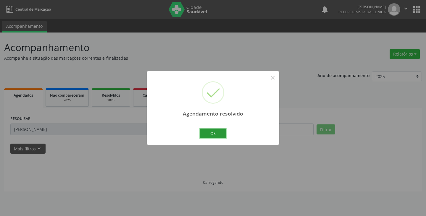
drag, startPoint x: 221, startPoint y: 132, endPoint x: 204, endPoint y: 133, distance: 16.9
click at [220, 132] on button "Ok" at bounding box center [213, 134] width 27 height 10
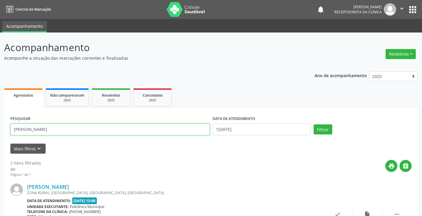
click at [199, 132] on input "[PERSON_NAME]" at bounding box center [109, 130] width 199 height 12
type input "j"
type input "eliz"
click at [314, 125] on button "Filtrar" at bounding box center [323, 130] width 19 height 10
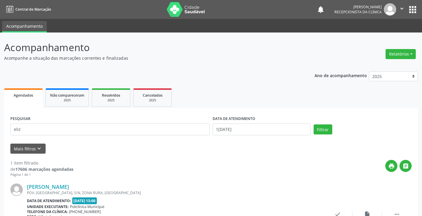
scroll to position [52, 0]
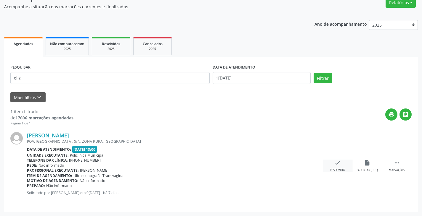
click at [336, 165] on icon "check" at bounding box center [337, 163] width 7 height 7
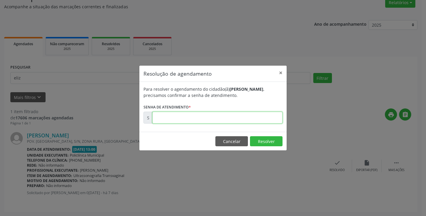
click at [248, 118] on input "text" at bounding box center [217, 118] width 130 height 12
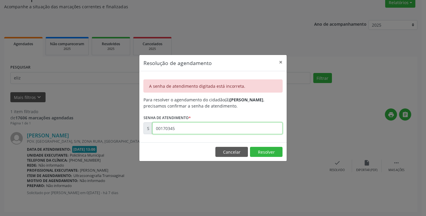
click at [242, 131] on input "00170345" at bounding box center [217, 129] width 130 height 12
type input "0"
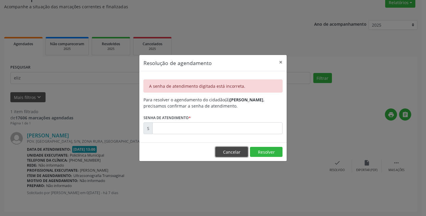
click at [233, 149] on button "Cancelar" at bounding box center [232, 152] width 33 height 10
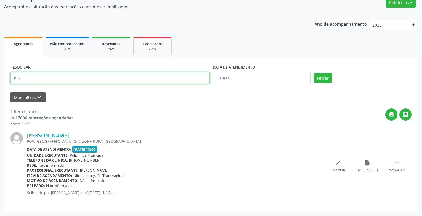
click at [116, 79] on input "eliz" at bounding box center [109, 78] width 199 height 12
type input "elis"
click at [314, 73] on button "Filtrar" at bounding box center [323, 78] width 19 height 10
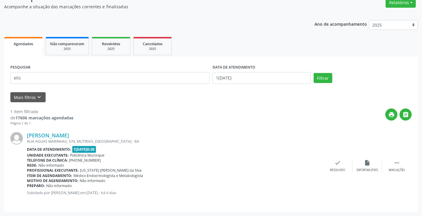
drag, startPoint x: 335, startPoint y: 163, endPoint x: 266, endPoint y: 128, distance: 77.5
click at [328, 159] on div "[PERSON_NAME] [GEOGRAPHIC_DATA], S/N, [GEOGRAPHIC_DATA], [GEOGRAPHIC_DATA] Data…" at bounding box center [210, 166] width 401 height 80
click at [337, 164] on icon "check" at bounding box center [337, 163] width 7 height 7
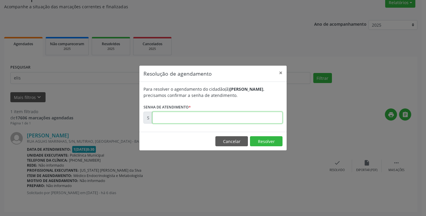
click at [255, 119] on input "text" at bounding box center [217, 118] width 130 height 12
type input "00170345"
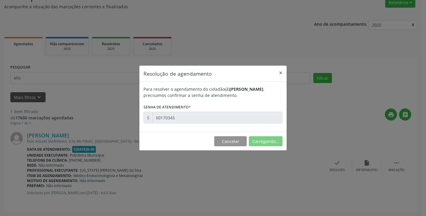
scroll to position [0, 0]
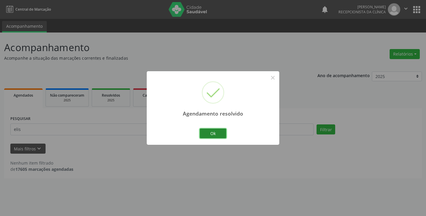
click at [220, 132] on button "Ok" at bounding box center [213, 134] width 27 height 10
